Goal: Navigation & Orientation: Find specific page/section

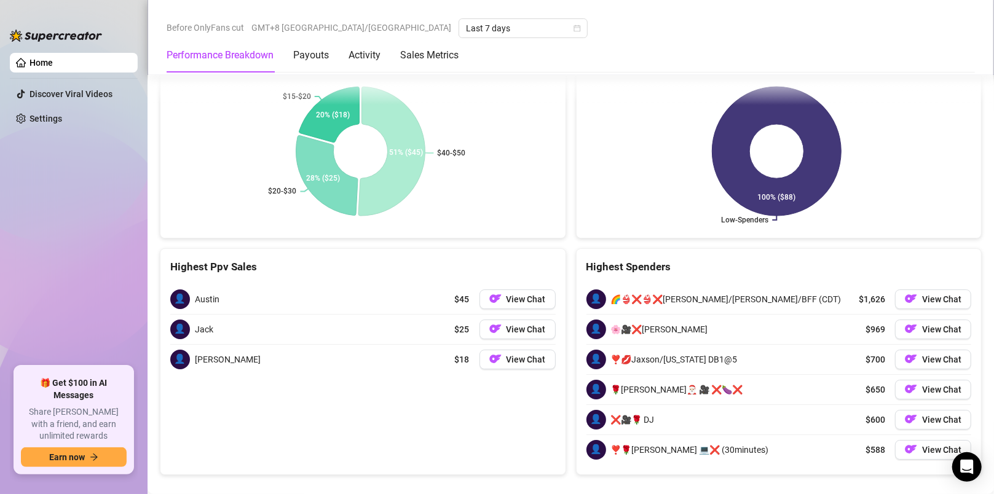
scroll to position [2553, 0]
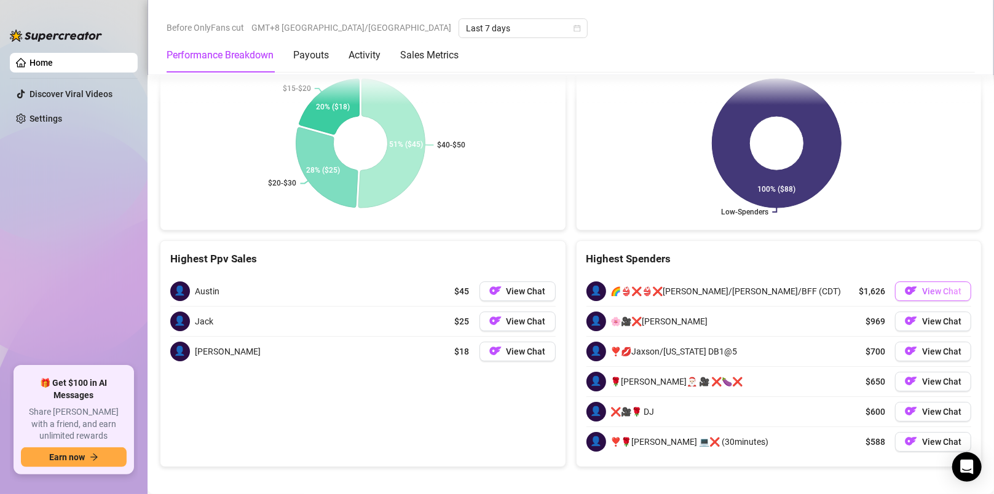
click at [944, 286] on span "View Chat" at bounding box center [941, 291] width 39 height 10
click at [907, 285] on img "button" at bounding box center [911, 291] width 12 height 12
click at [598, 283] on span "👤" at bounding box center [597, 292] width 20 height 20
click at [623, 285] on span "🌈👙❌👙❌[PERSON_NAME]/[PERSON_NAME]/BFF (CDT)" at bounding box center [726, 292] width 231 height 14
click at [516, 288] on button "View Chat" at bounding box center [518, 292] width 76 height 20
